Goal: Transaction & Acquisition: Book appointment/travel/reservation

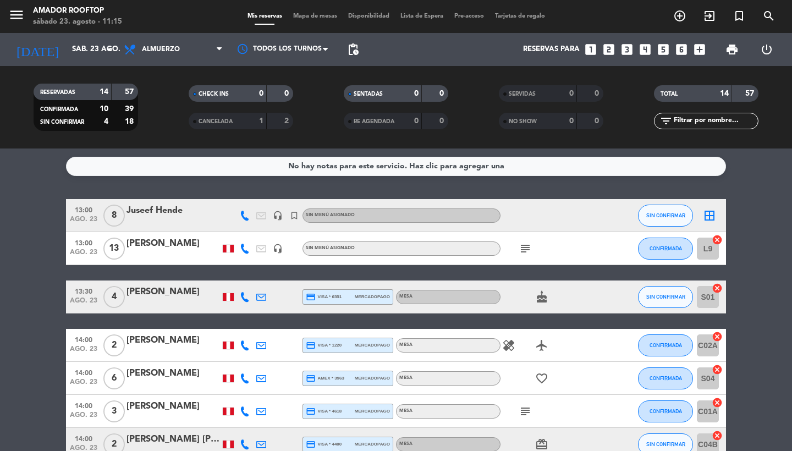
click at [626, 48] on icon "looks_3" at bounding box center [627, 49] width 14 height 14
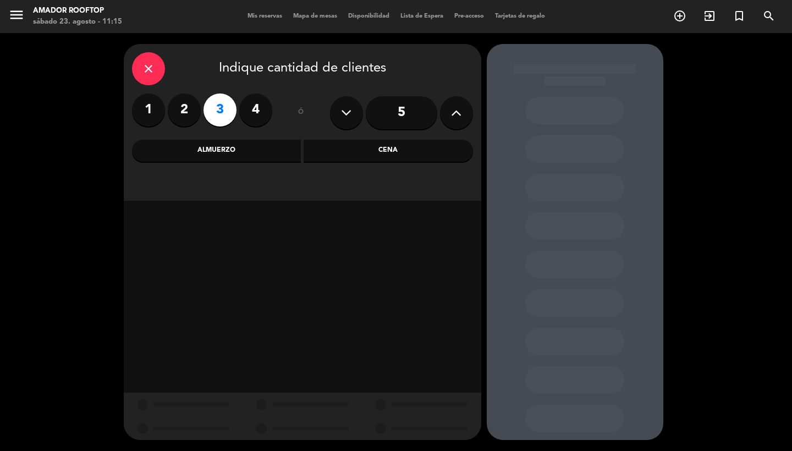
click at [265, 153] on div "Almuerzo" at bounding box center [216, 151] width 169 height 22
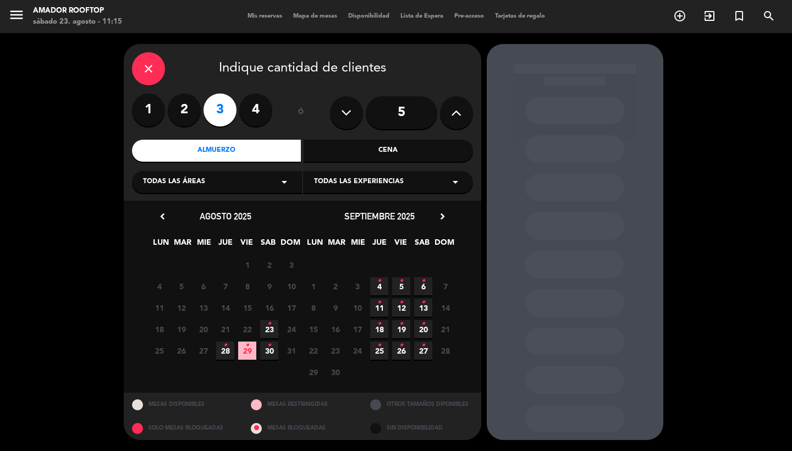
click at [269, 329] on icon "•" at bounding box center [269, 324] width 4 height 18
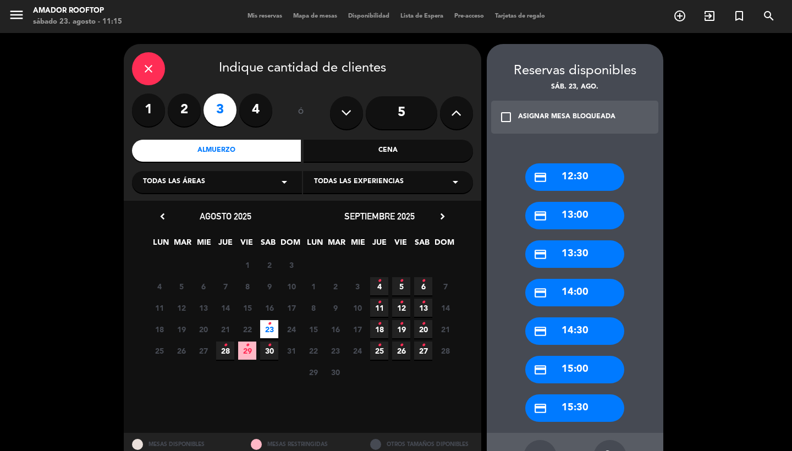
click at [569, 289] on div "credit_card 14:00" at bounding box center [574, 292] width 99 height 27
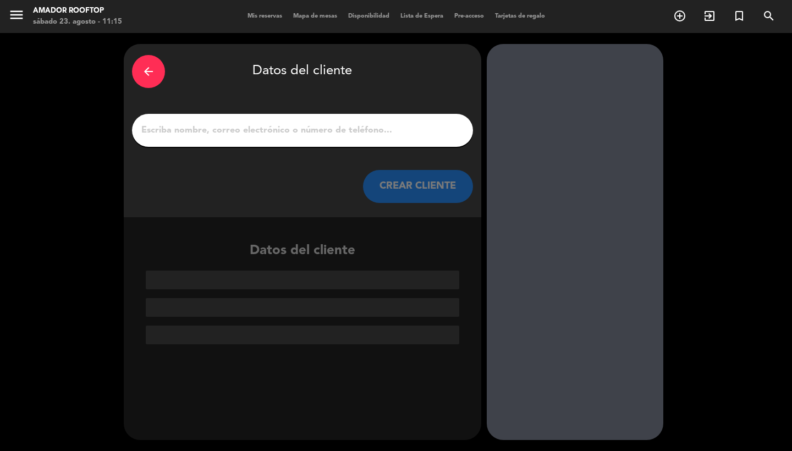
click at [352, 125] on input "1" at bounding box center [302, 130] width 324 height 15
click at [268, 135] on input "1" at bounding box center [302, 130] width 324 height 15
paste input "[PERSON_NAME]"
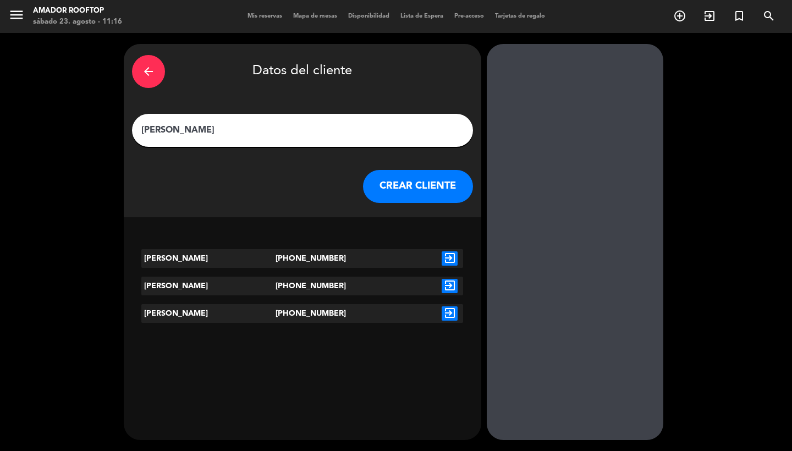
type input "[PERSON_NAME]"
click at [452, 261] on icon "exit_to_app" at bounding box center [450, 258] width 16 height 14
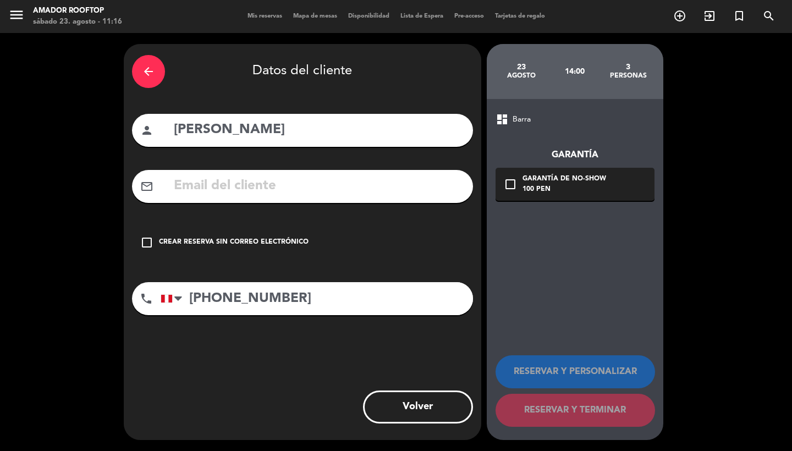
click at [279, 238] on div "Crear reserva sin correo electrónico" at bounding box center [234, 242] width 150 height 11
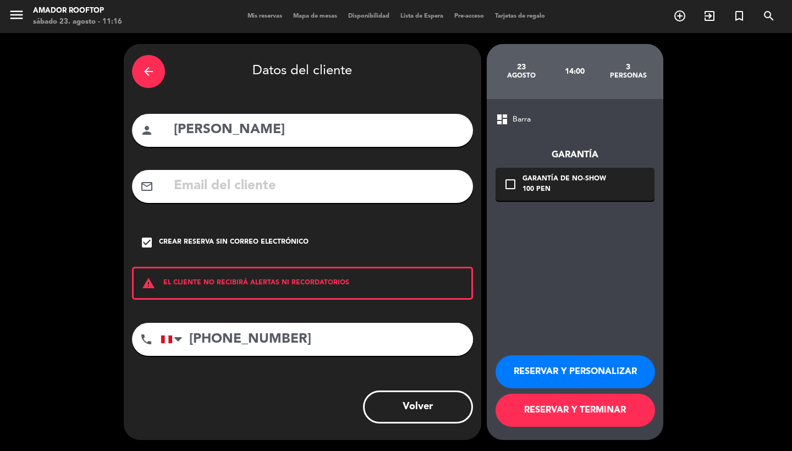
click at [626, 374] on button "RESERVAR Y PERSONALIZAR" at bounding box center [574, 371] width 159 height 33
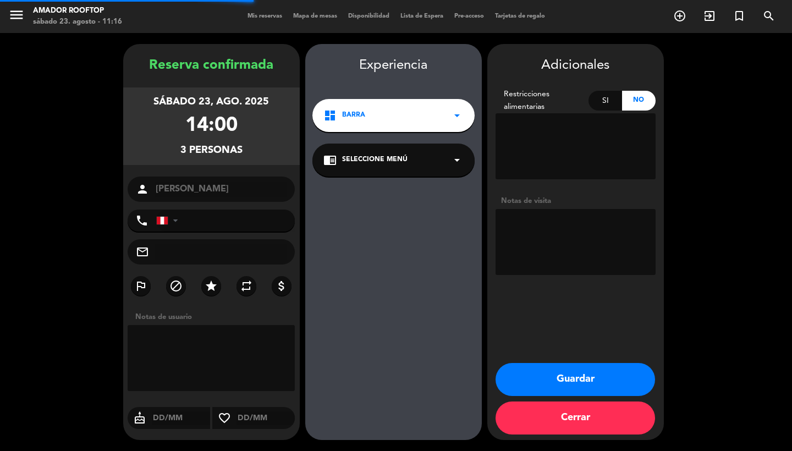
type input "[PHONE_NUMBER]"
click at [533, 223] on textarea at bounding box center [575, 242] width 160 height 66
click at [438, 120] on div "dashboard Barra arrow_drop_down" at bounding box center [393, 115] width 162 height 33
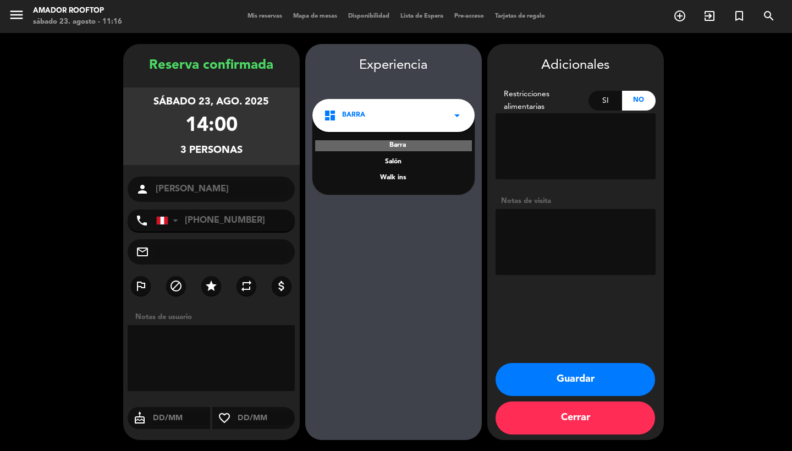
click at [444, 224] on div "Experiencia dashboard Barra arrow_drop_down Barra Salón Walk ins chrome_reader_…" at bounding box center [393, 253] width 177 height 396
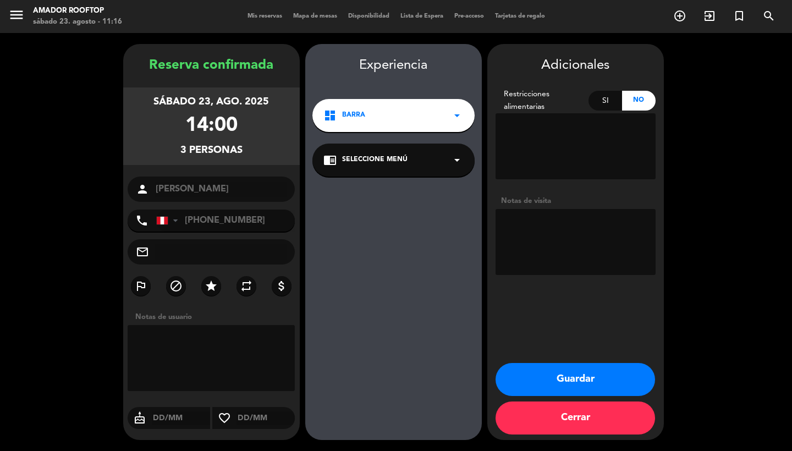
click at [436, 169] on div "chrome_reader_mode Seleccione Menú arrow_drop_down" at bounding box center [393, 160] width 162 height 33
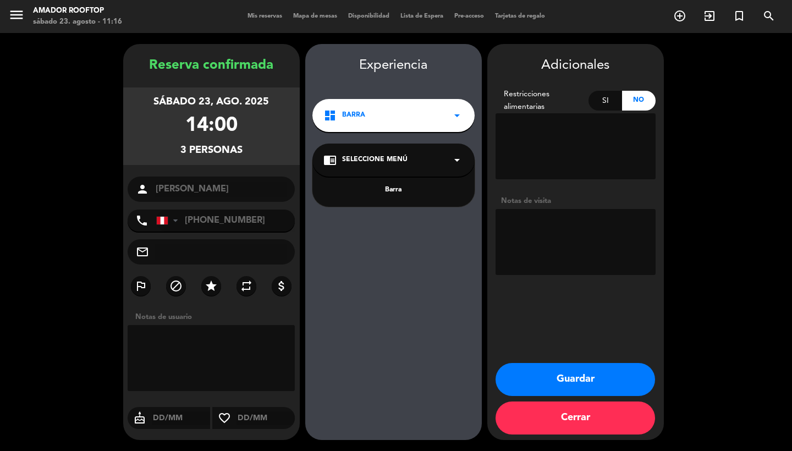
click at [436, 169] on div "chrome_reader_mode Seleccione Menú arrow_drop_down" at bounding box center [393, 160] width 162 height 33
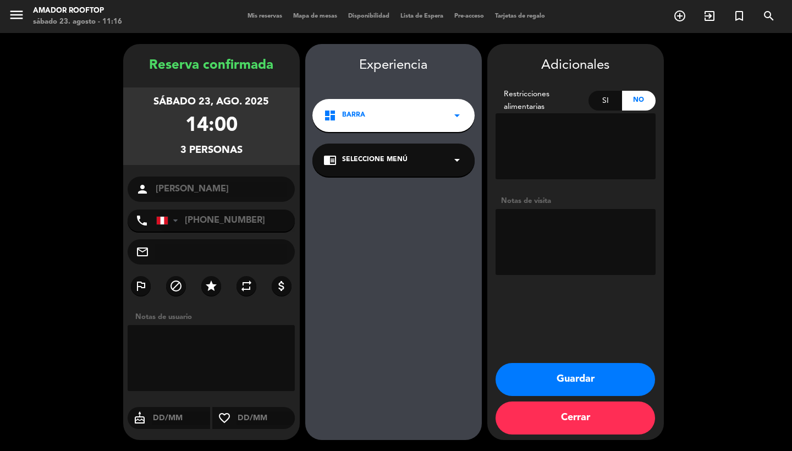
click at [528, 234] on textarea at bounding box center [575, 242] width 160 height 66
type textarea "B"
type textarea "UBICAR EN BOX 14"
click at [583, 383] on button "Guardar" at bounding box center [574, 379] width 159 height 33
